Goal: Task Accomplishment & Management: Manage account settings

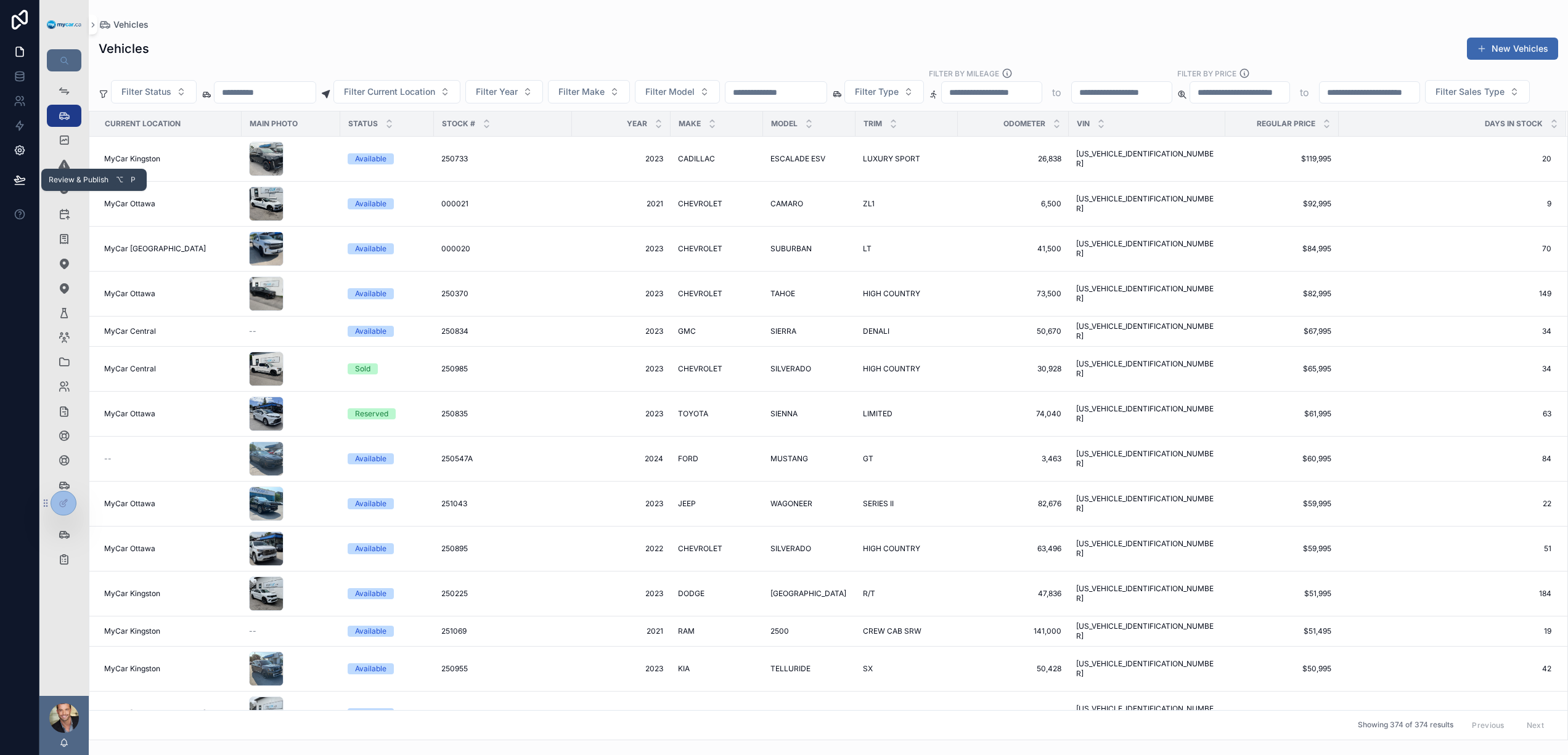
click at [24, 147] on icon at bounding box center [20, 151] width 12 height 12
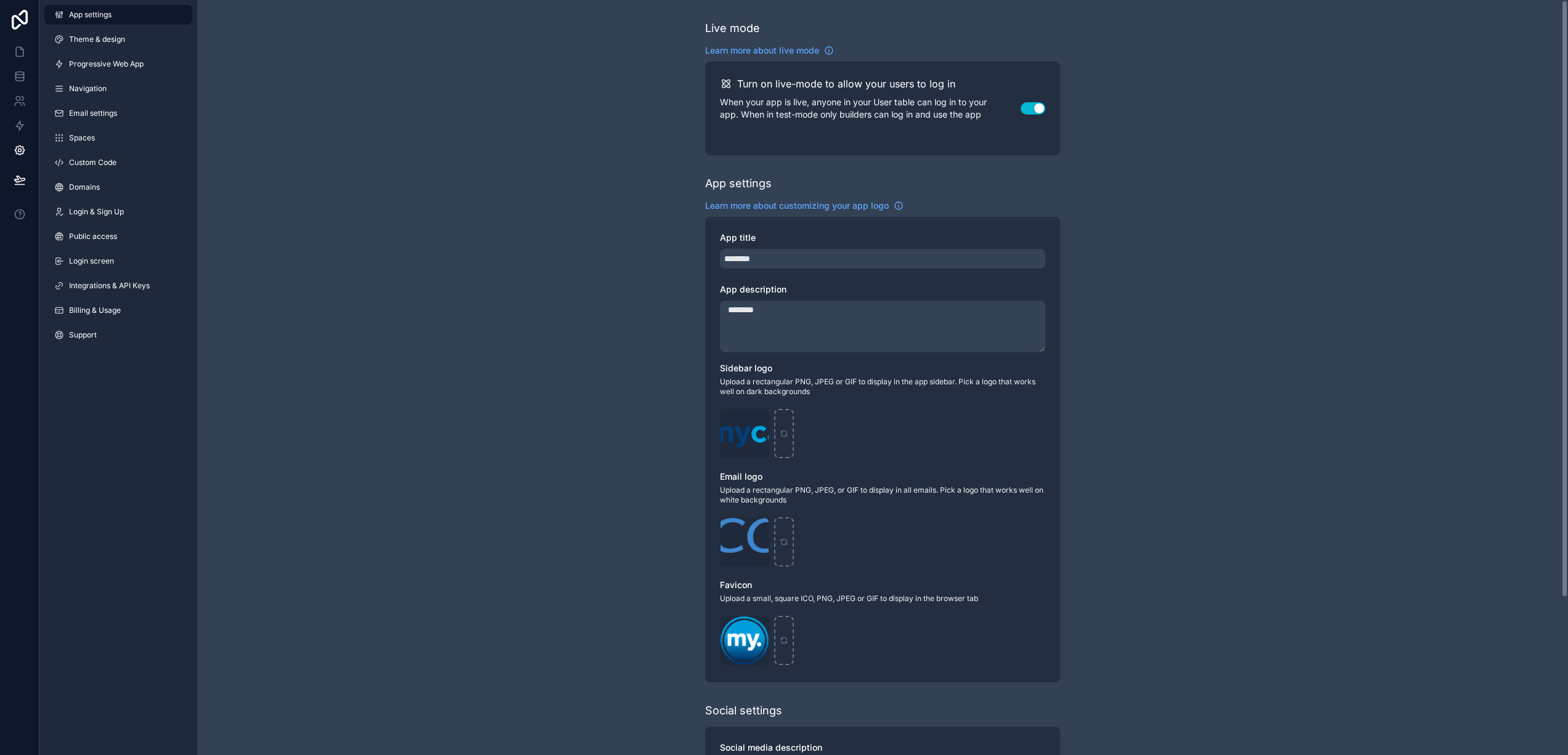
scroll to position [199, 0]
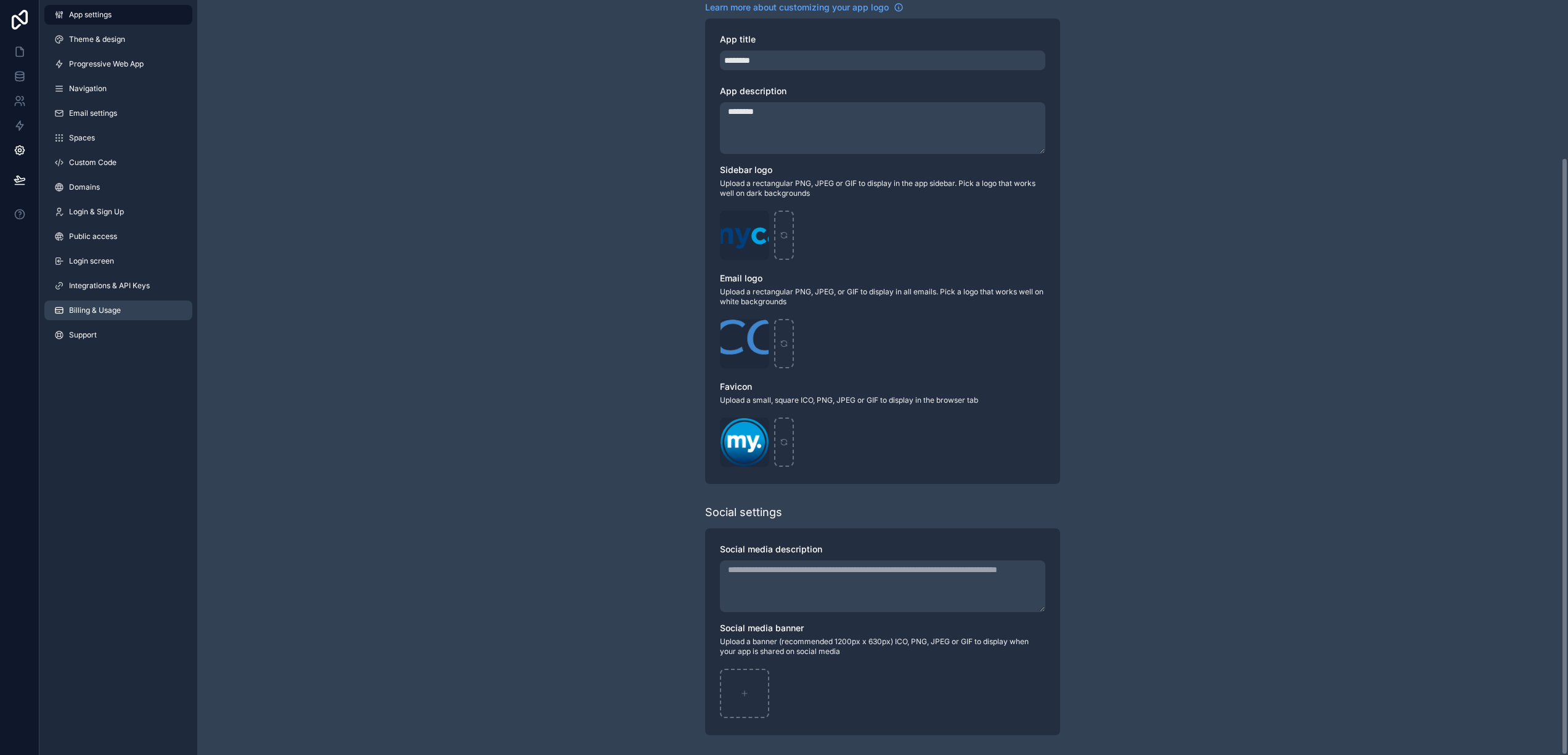
click at [122, 307] on link "Billing & Usage" at bounding box center [118, 310] width 148 height 20
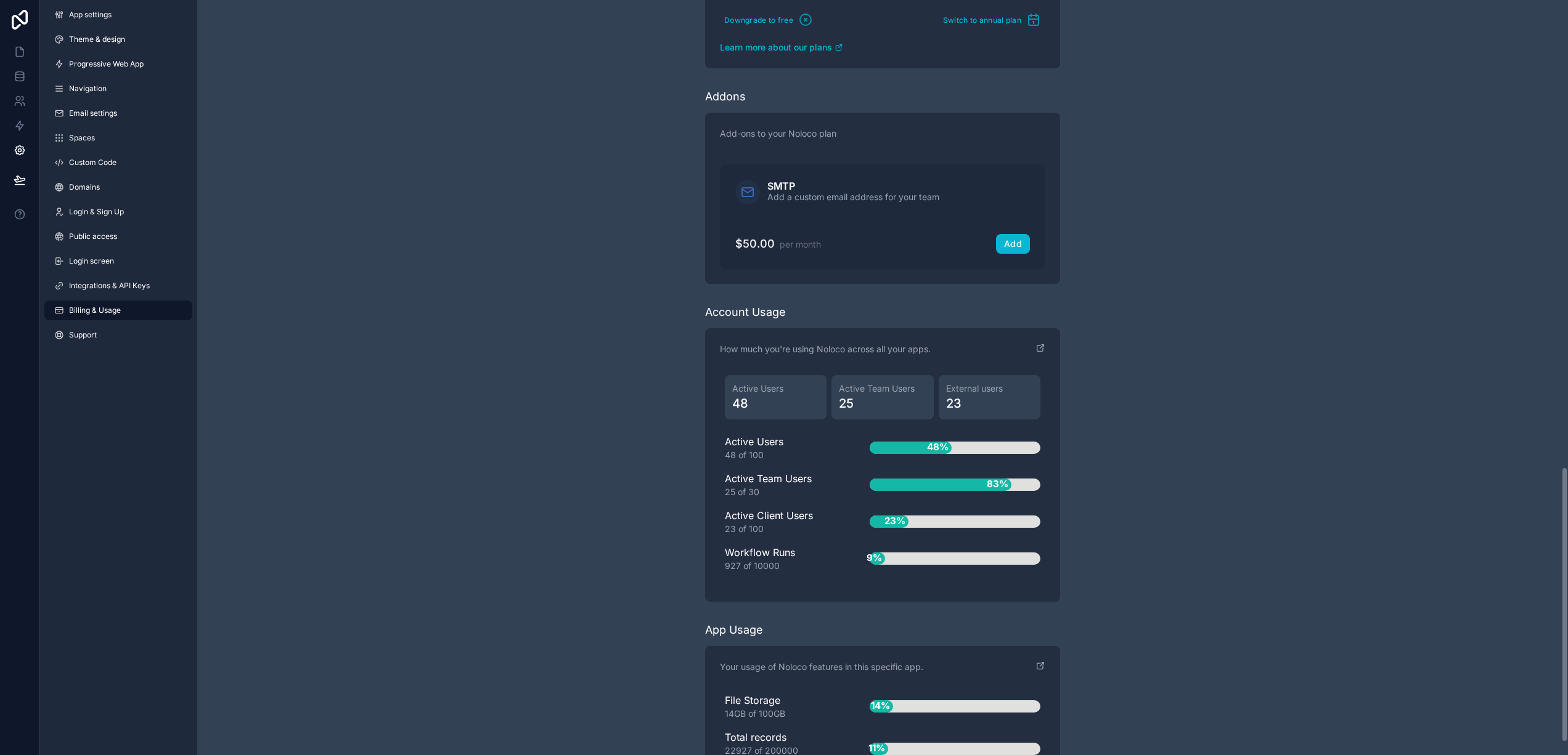
scroll to position [1281, 0]
